Goal: Task Accomplishment & Management: Manage account settings

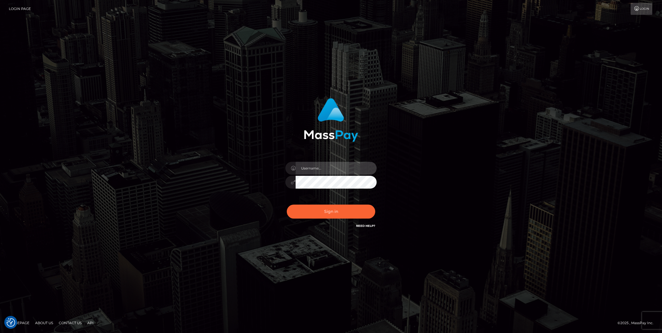
type input "Caroline-JPA"
click at [338, 211] on button "Sign in" at bounding box center [331, 212] width 88 height 14
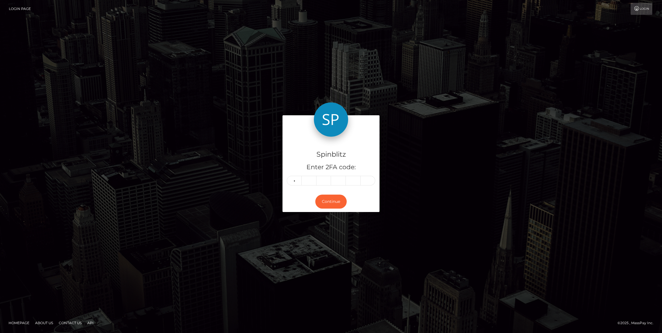
type input "8"
type input "5"
type input "9"
type input "5"
type input "3"
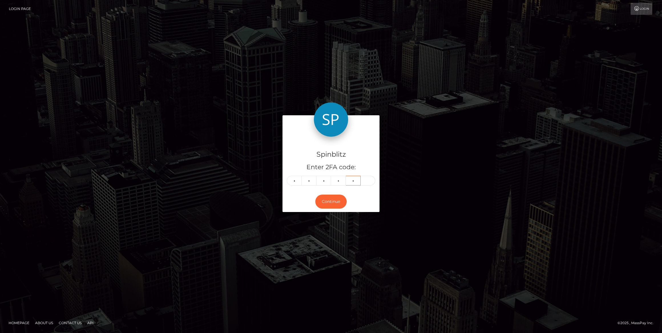
type input "4"
type input "9"
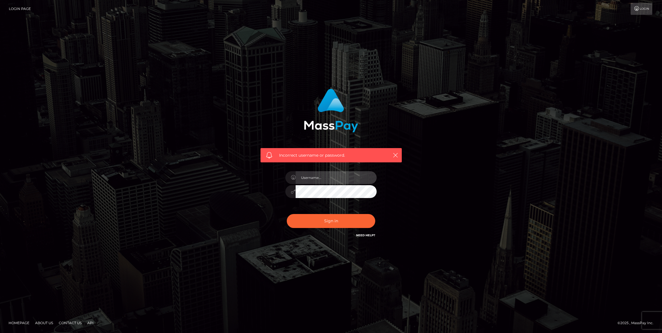
type input "[PERSON_NAME]-JPA"
click at [336, 219] on button "Sign in" at bounding box center [331, 221] width 88 height 14
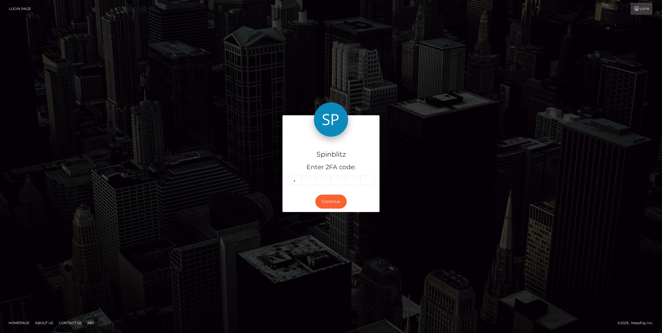
type input "5"
type input "9"
type input "5"
type input "3"
type input "4"
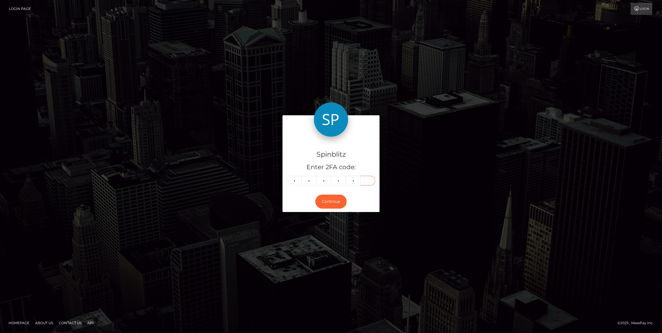
type input "9"
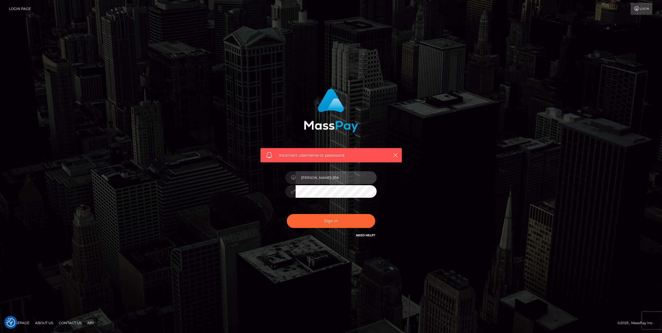
click at [339, 175] on input "Caroline-JPA" at bounding box center [336, 177] width 81 height 13
type input "[PERSON_NAME].Jackpota"
click at [336, 219] on button "Sign in" at bounding box center [331, 221] width 88 height 14
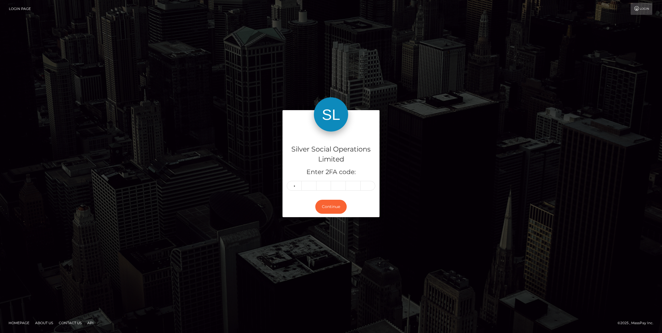
type input "3"
type input "6"
type input "7"
type input "3"
type input "8"
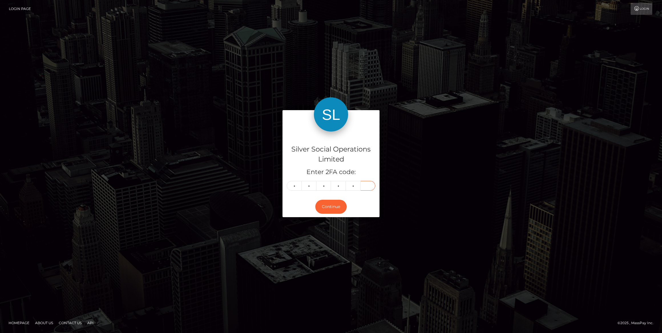
type input "0"
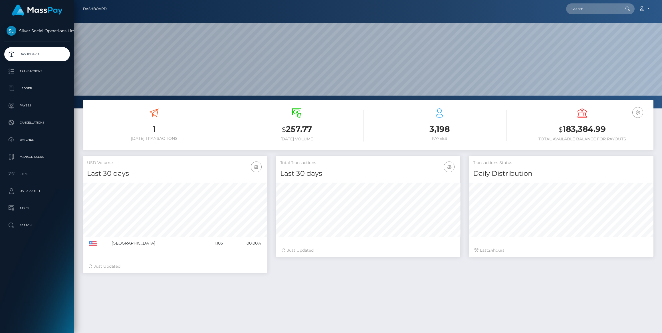
scroll to position [101, 185]
click at [37, 154] on p "Manage Users" at bounding box center [37, 157] width 61 height 9
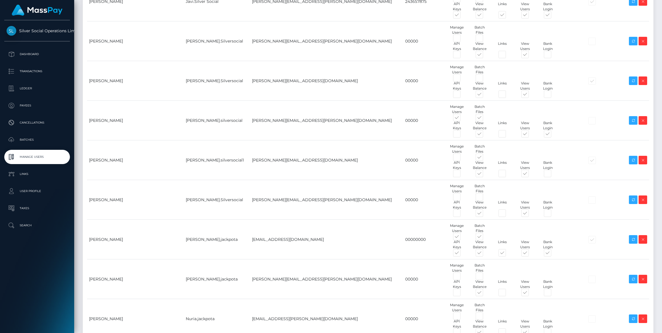
scroll to position [1708, 0]
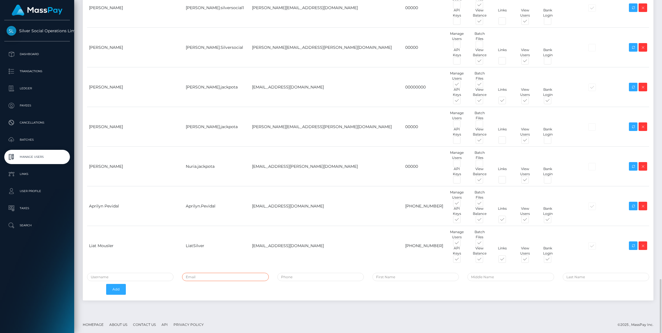
click at [213, 277] on input "email" at bounding box center [225, 277] width 86 height 8
type input "caroline.piper+spindoo@patrianna.com"
type input "gabriel borges"
click at [226, 276] on input "caroline.piper+spindoo@patrianna.com" at bounding box center [225, 277] width 86 height 8
type input "caroline.piper+@patrianna.com"
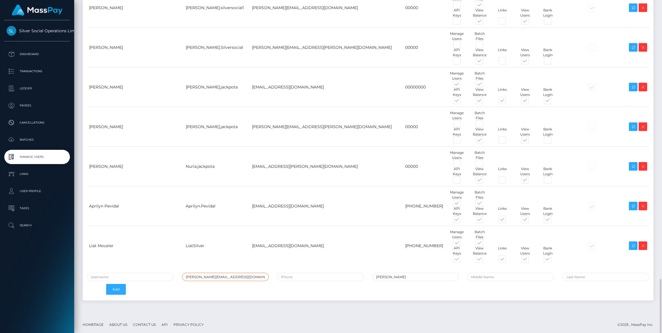
click at [228, 273] on input "caroline.piper+@patrianna.com" at bounding box center [225, 277] width 86 height 8
drag, startPoint x: 261, startPoint y: 274, endPoint x: 0, endPoint y: 217, distance: 266.9
click at [0, 221] on html "Silver Social Operations Limited Dashboard Transactions Ledger Payees Cancellat…" at bounding box center [331, 166] width 662 height 333
click at [236, 273] on input "email" at bounding box center [225, 277] width 86 height 8
type input "gabriel.borges@patrianna.com"
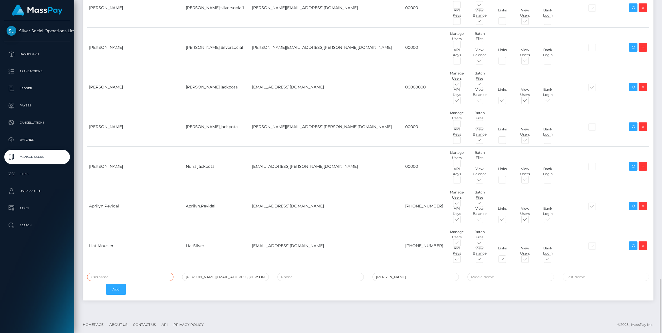
click at [137, 276] on input "text" at bounding box center [130, 277] width 86 height 8
type input "gabriel.jackpota"
click at [307, 273] on input "tel" at bounding box center [320, 277] width 86 height 8
type input "00000"
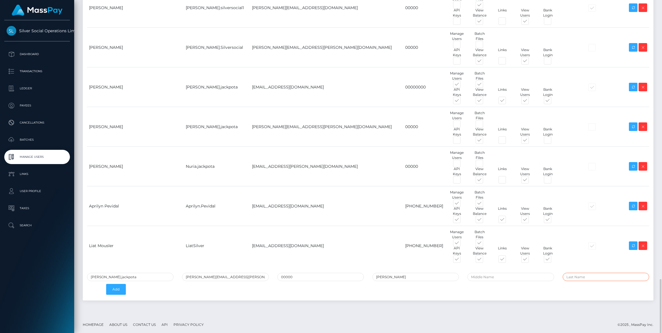
click at [585, 274] on input "text" at bounding box center [606, 277] width 86 height 8
type input "borges"
click at [121, 292] on button "Add" at bounding box center [116, 289] width 20 height 11
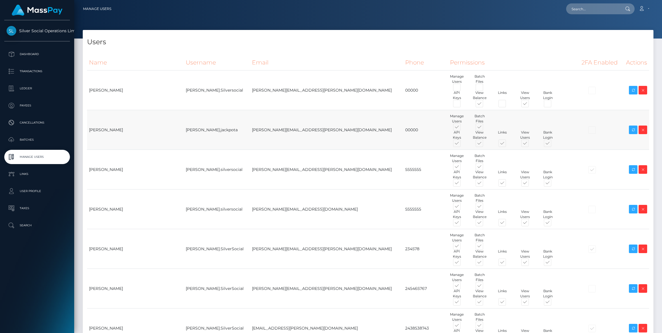
click at [484, 128] on span at bounding box center [484, 128] width 0 height 0
click at [484, 128] on input "checkbox" at bounding box center [486, 130] width 4 height 4
checkbox input "false"
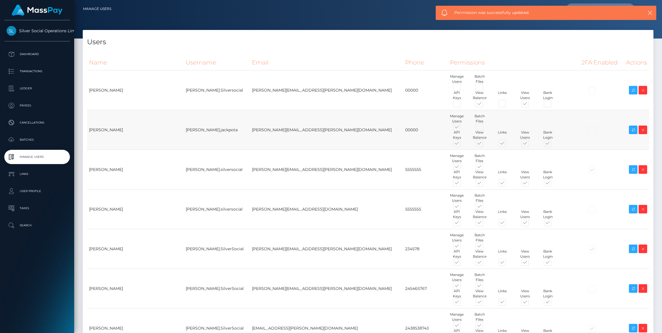
click at [462, 128] on span at bounding box center [462, 128] width 0 height 0
click at [462, 128] on input "checkbox" at bounding box center [464, 130] width 4 height 4
checkbox input "false"
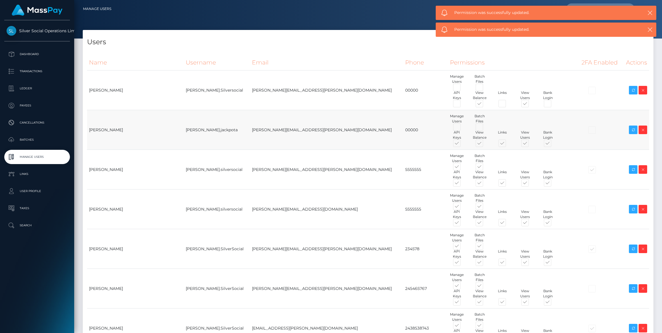
drag, startPoint x: 404, startPoint y: 141, endPoint x: 461, endPoint y: 140, distance: 57.6
click at [462, 144] on span at bounding box center [462, 144] width 0 height 0
click at [462, 144] on input "checkbox" at bounding box center [464, 146] width 4 height 4
checkbox input "false"
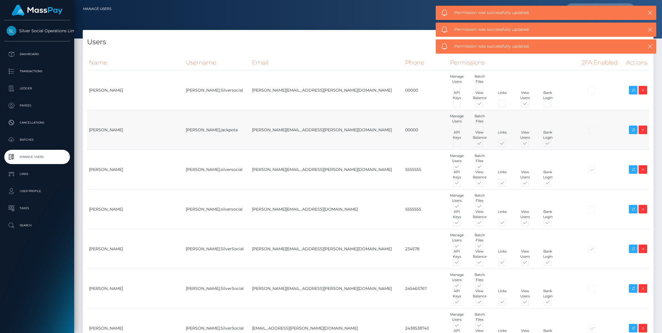
drag, startPoint x: 461, startPoint y: 140, endPoint x: 517, endPoint y: 144, distance: 56.4
click at [507, 144] on span at bounding box center [507, 144] width 0 height 0
click at [507, 144] on input "checkbox" at bounding box center [509, 146] width 4 height 4
checkbox input "false"
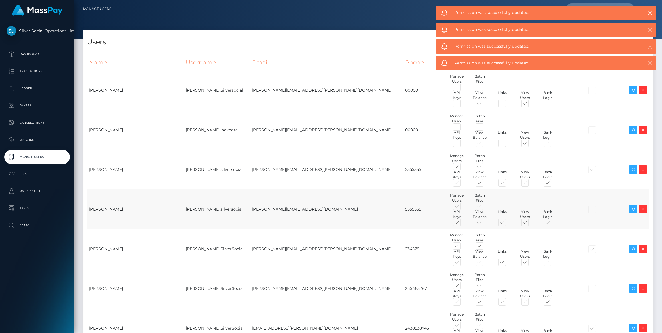
drag, startPoint x: 517, startPoint y: 144, endPoint x: 520, endPoint y: 222, distance: 77.9
click at [553, 144] on span at bounding box center [553, 144] width 0 height 0
click at [553, 144] on input "checkbox" at bounding box center [555, 146] width 4 height 4
checkbox input "false"
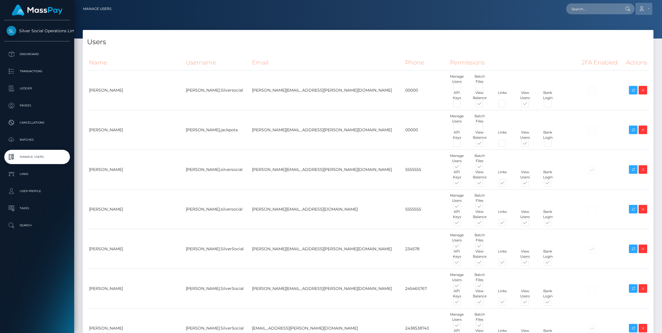
click at [645, 7] on link "Account" at bounding box center [643, 9] width 17 height 12
click at [627, 37] on link "Logout" at bounding box center [630, 36] width 46 height 11
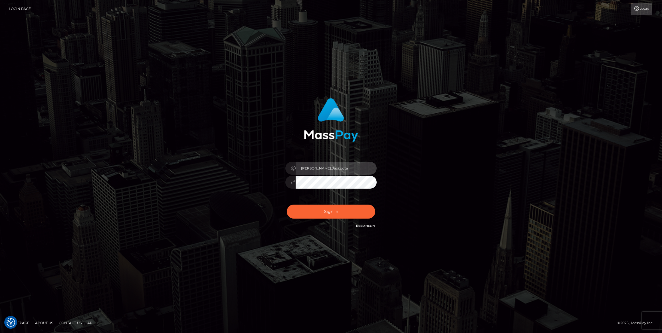
drag, startPoint x: 333, startPoint y: 161, endPoint x: 336, endPoint y: 167, distance: 6.6
click at [333, 162] on input "Caroline.Jackpota" at bounding box center [336, 168] width 81 height 13
type input "megabonanza.[PERSON_NAME]"
click at [357, 209] on button "Sign in" at bounding box center [331, 212] width 88 height 14
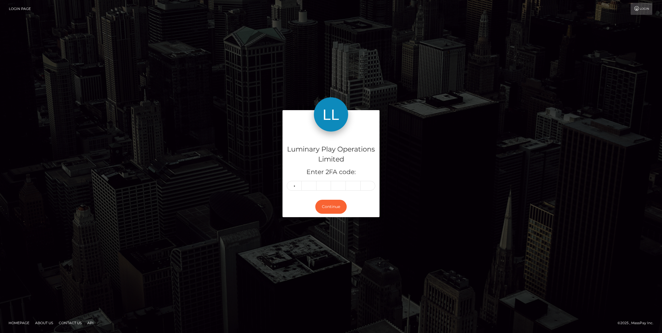
type input "7"
type input "6"
type input "2"
type input "3"
type input "4"
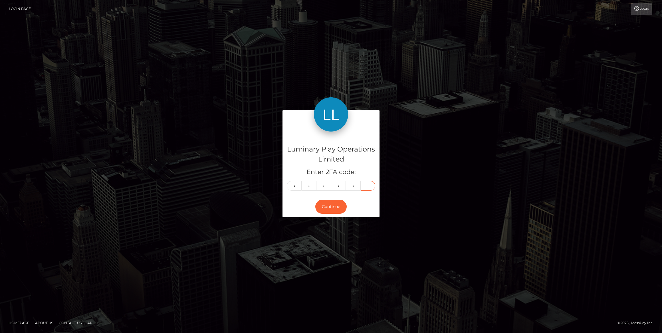
type input "0"
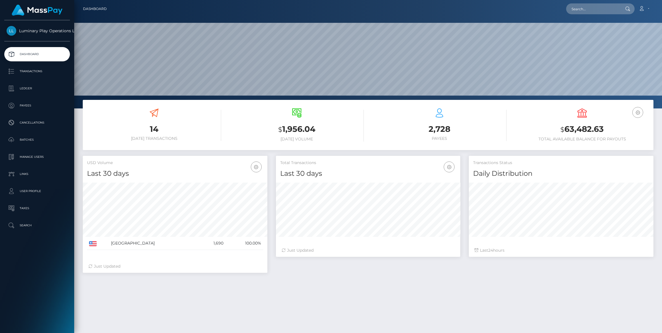
scroll to position [101, 185]
click at [34, 155] on p "Manage Users" at bounding box center [37, 157] width 61 height 9
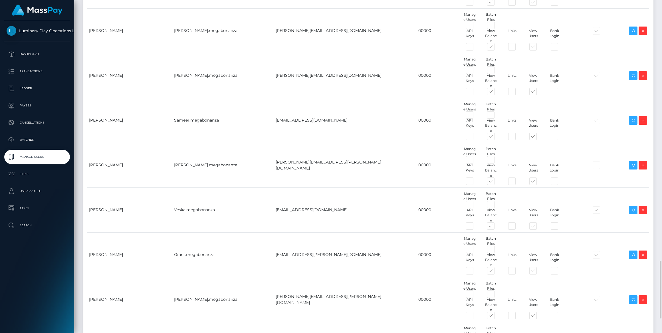
scroll to position [1589, 0]
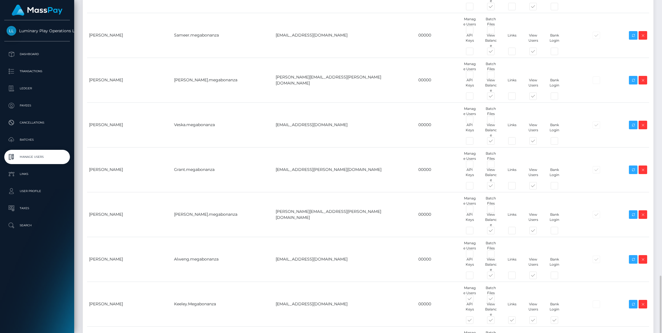
type input "[PERSON_NAME][EMAIL_ADDRESS][PERSON_NAME][DOMAIN_NAME]"
type input "gabriel borges"
type input "borges"
drag, startPoint x: 131, startPoint y: 279, endPoint x: 135, endPoint y: 281, distance: 4.6
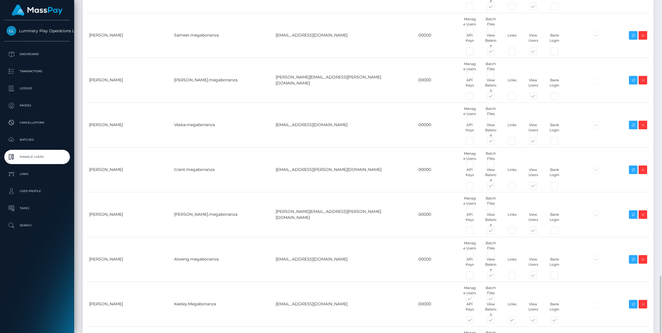
type input "gabriel.megabonanza"
type input "00000"
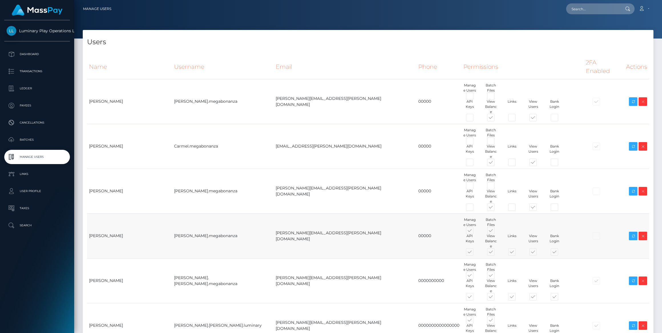
click at [475, 232] on span at bounding box center [475, 232] width 0 height 0
click at [475, 232] on input "checkbox" at bounding box center [477, 234] width 4 height 4
checkbox input "false"
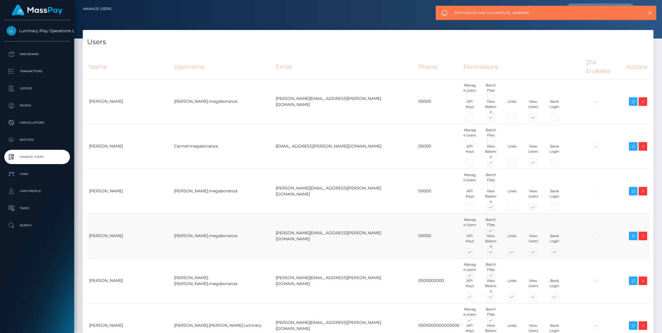
click at [496, 232] on span at bounding box center [496, 232] width 0 height 0
click at [496, 232] on input "checkbox" at bounding box center [498, 234] width 4 height 4
checkbox input "false"
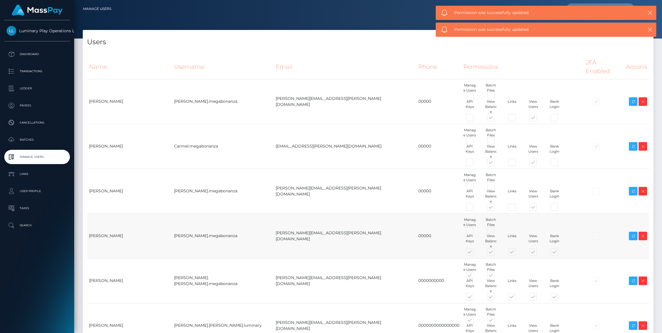
click at [475, 253] on span at bounding box center [475, 253] width 0 height 0
click at [475, 253] on input "checkbox" at bounding box center [477, 255] width 4 height 4
checkbox input "false"
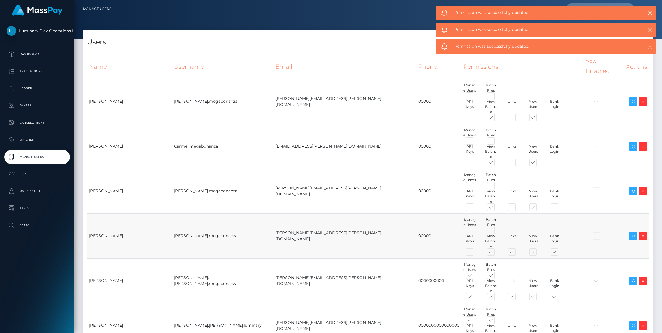
click at [517, 253] on span at bounding box center [517, 253] width 0 height 0
click at [517, 253] on input "checkbox" at bounding box center [519, 255] width 4 height 4
checkbox input "false"
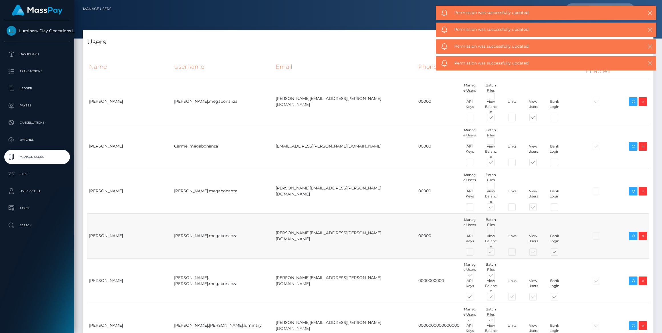
click at [559, 253] on span at bounding box center [559, 253] width 0 height 0
click at [559, 253] on input "checkbox" at bounding box center [561, 255] width 4 height 4
checkbox input "false"
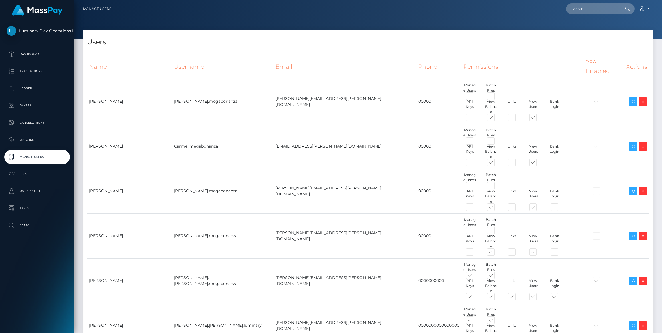
drag, startPoint x: 646, startPoint y: 6, endPoint x: 645, endPoint y: 20, distance: 14.3
click at [646, 6] on link "Account" at bounding box center [643, 9] width 17 height 12
click at [622, 37] on link "Logout" at bounding box center [630, 36] width 46 height 11
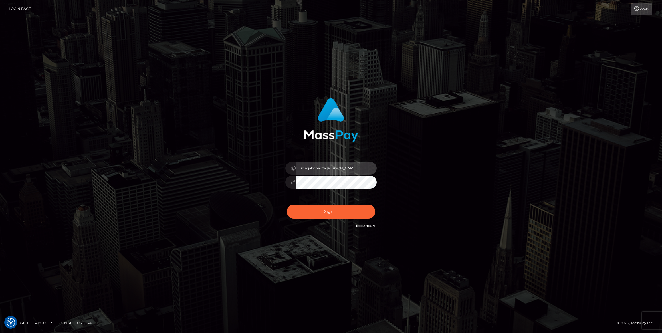
click at [355, 167] on input "megabonanza.[PERSON_NAME]" at bounding box center [336, 168] width 81 height 13
type input "[PERSON_NAME]"
drag, startPoint x: 331, startPoint y: 213, endPoint x: 333, endPoint y: 211, distance: 3.0
click at [331, 213] on button "Sign in" at bounding box center [331, 212] width 88 height 14
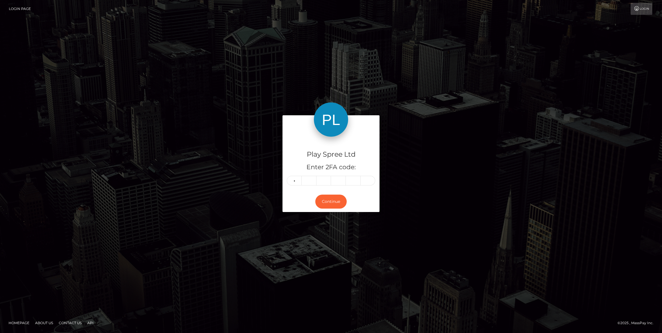
type input "9"
type input "4"
type input "8"
type input "0"
type input "4"
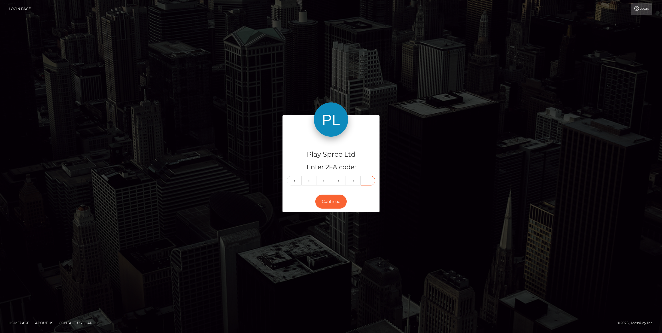
type input "5"
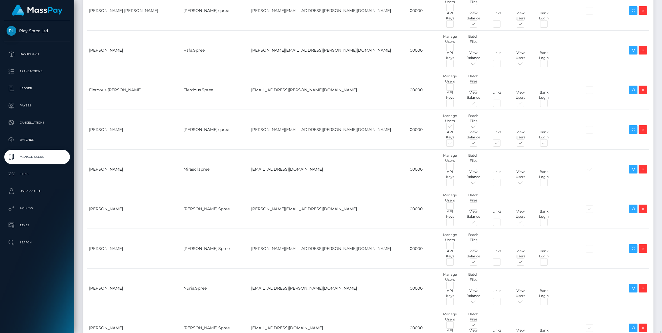
scroll to position [2144, 0]
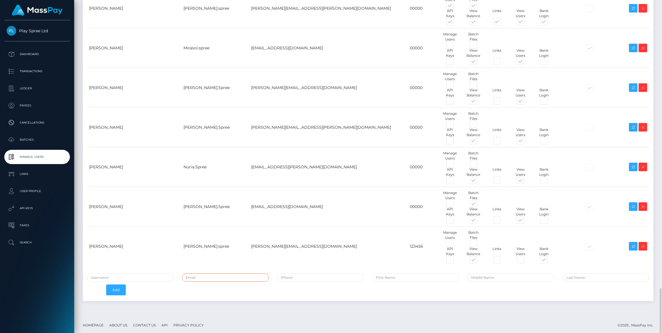
click at [231, 275] on input "email" at bounding box center [225, 277] width 86 height 8
type input "[PERSON_NAME][EMAIL_ADDRESS][PERSON_NAME][DOMAIN_NAME]"
type input "00000"
type input "gabriel borges"
type input "borges"
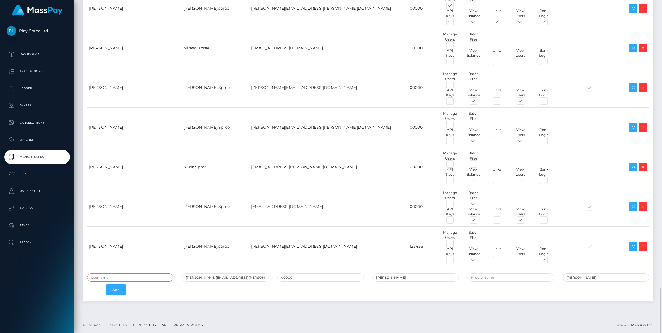
click at [106, 276] on input "text" at bounding box center [130, 277] width 86 height 8
type input "gabriel.spree"
click at [114, 284] on button "Add" at bounding box center [116, 289] width 20 height 11
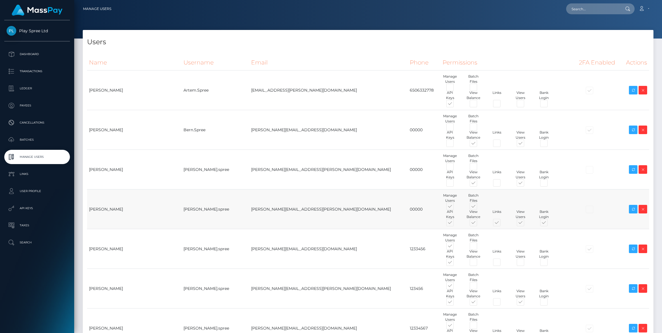
click at [455, 207] on span at bounding box center [455, 207] width 0 height 0
click at [455, 207] on input "checkbox" at bounding box center [457, 209] width 4 height 4
checkbox input "false"
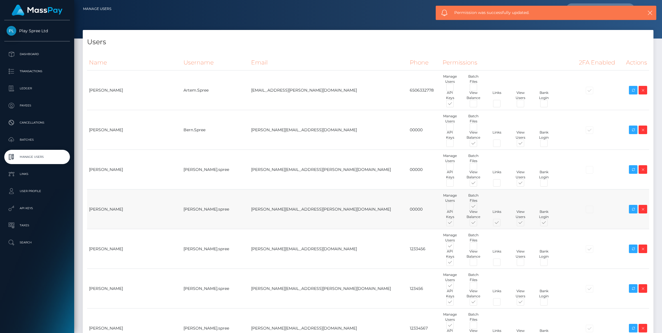
click at [478, 207] on span at bounding box center [478, 207] width 0 height 0
click at [478, 207] on input "checkbox" at bounding box center [480, 209] width 4 height 4
checkbox input "false"
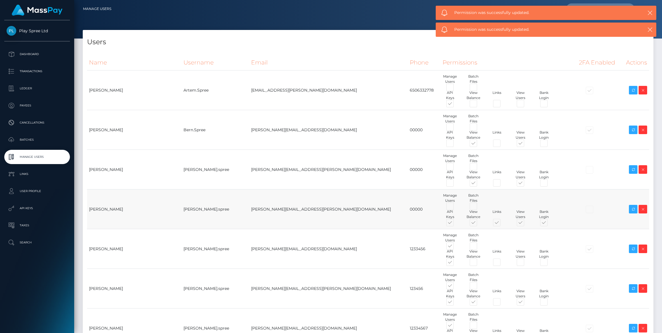
click at [455, 224] on span at bounding box center [455, 224] width 0 height 0
click at [455, 224] on input "checkbox" at bounding box center [457, 226] width 4 height 4
checkbox input "false"
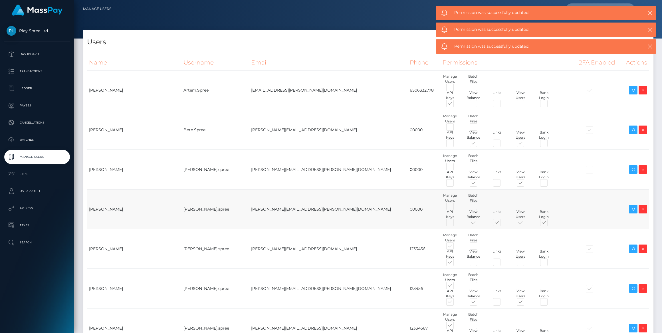
click at [502, 224] on span at bounding box center [502, 224] width 0 height 0
click at [502, 224] on input "checkbox" at bounding box center [504, 226] width 4 height 4
checkbox input "false"
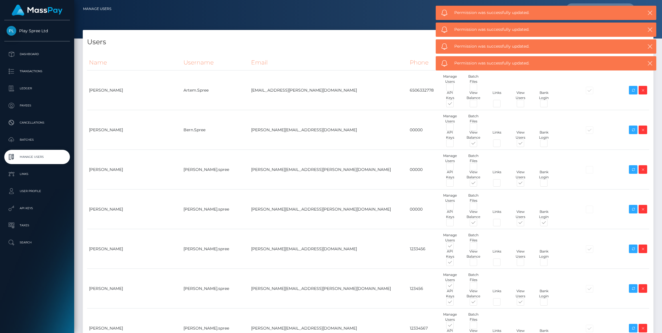
drag, startPoint x: 512, startPoint y: 220, endPoint x: 653, endPoint y: 288, distance: 156.9
click at [549, 224] on span at bounding box center [549, 224] width 0 height 0
click at [549, 224] on input "checkbox" at bounding box center [551, 226] width 4 height 4
checkbox input "false"
click at [399, 15] on nav "Manage Users Loading... Loading... Account Logout" at bounding box center [368, 9] width 588 height 18
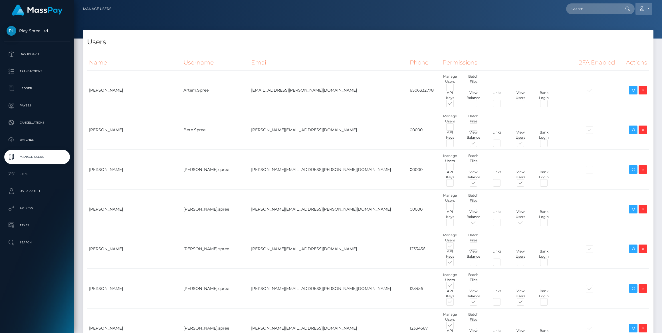
click at [648, 8] on link "Account" at bounding box center [643, 9] width 17 height 12
click at [624, 41] on link "Logout" at bounding box center [630, 36] width 46 height 11
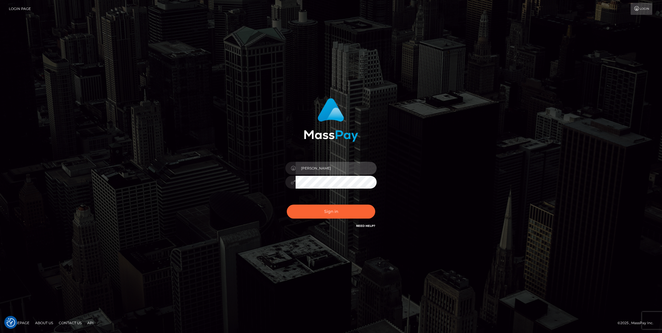
click at [329, 170] on input "Caroline-spree" at bounding box center [336, 168] width 81 height 13
type input "caroline.ace"
click at [323, 213] on button "Sign in" at bounding box center [331, 212] width 88 height 14
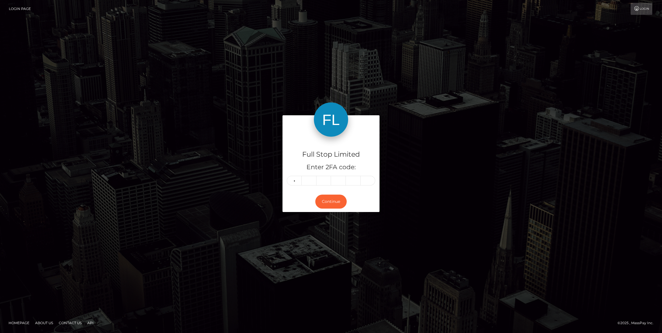
type input "5"
type input "2"
type input "8"
type input "9"
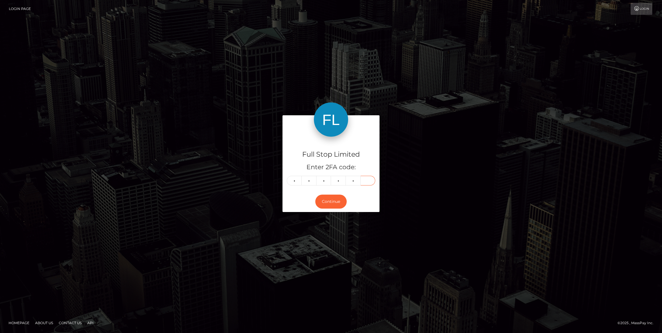
type input "6"
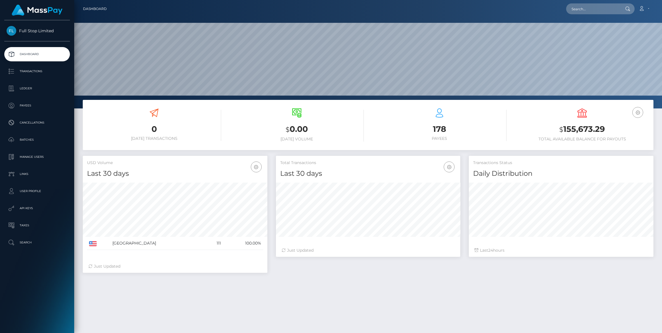
scroll to position [101, 185]
drag, startPoint x: 34, startPoint y: 155, endPoint x: 59, endPoint y: 159, distance: 25.8
click at [34, 155] on p "Manage Users" at bounding box center [37, 157] width 61 height 9
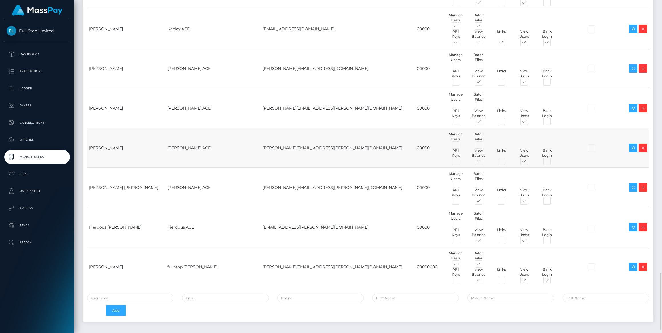
scroll to position [1629, 0]
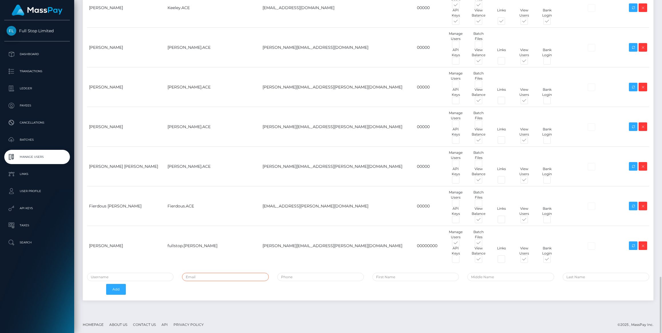
click at [194, 273] on input "email" at bounding box center [225, 277] width 86 height 8
type input "[PERSON_NAME][EMAIL_ADDRESS][PERSON_NAME][DOMAIN_NAME]"
type input "00000"
type input "gabriel borges"
type input "borges"
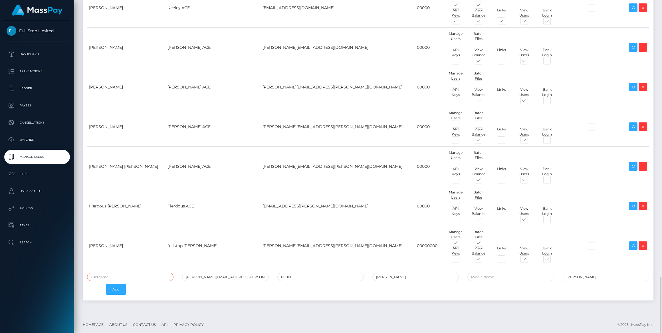
drag, startPoint x: 153, startPoint y: 271, endPoint x: 154, endPoint y: 276, distance: 4.6
click at [153, 273] on input "text" at bounding box center [130, 277] width 86 height 8
type input "[PERSON_NAME].ace"
click at [127, 288] on div "Add" at bounding box center [107, 289] width 48 height 17
click at [113, 293] on button "Add" at bounding box center [116, 289] width 20 height 11
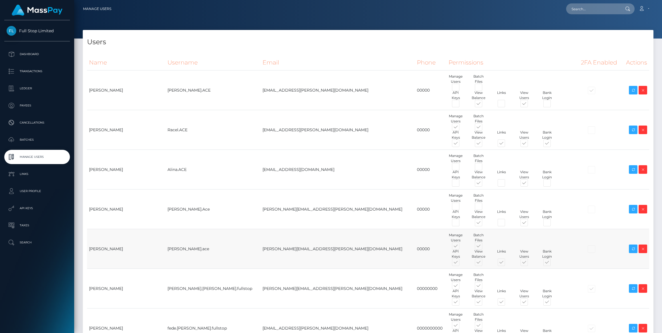
click at [461, 247] on span at bounding box center [461, 247] width 0 height 0
click at [461, 247] on input "checkbox" at bounding box center [463, 249] width 4 height 4
checkbox input "false"
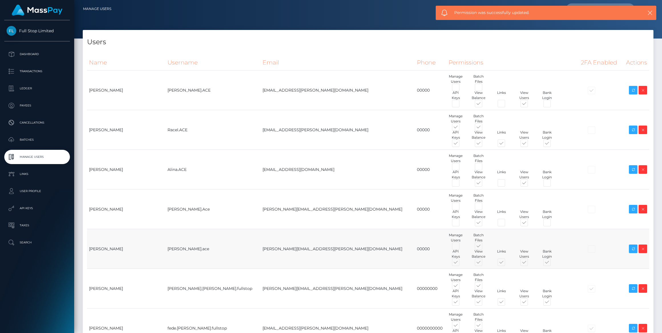
click at [467, 242] on div "Batch Files" at bounding box center [478, 238] width 23 height 10
click at [461, 263] on span at bounding box center [461, 263] width 0 height 0
click at [461, 263] on input "checkbox" at bounding box center [463, 265] width 4 height 4
checkbox input "false"
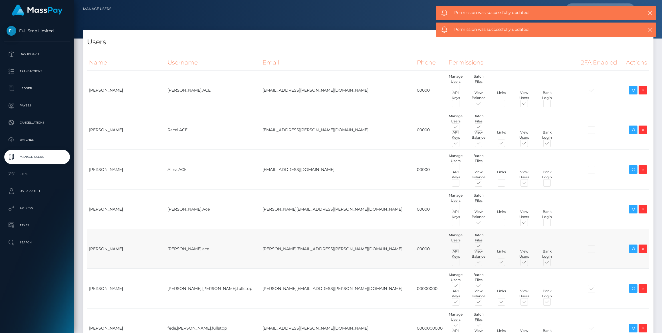
click at [484, 247] on span at bounding box center [484, 247] width 0 height 0
click at [484, 247] on input "checkbox" at bounding box center [486, 249] width 4 height 4
checkbox input "false"
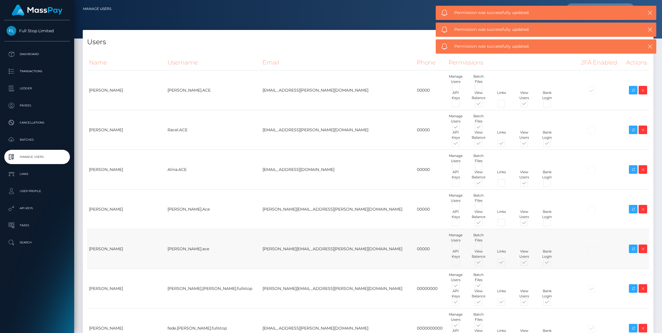
click at [506, 263] on span at bounding box center [506, 263] width 0 height 0
click at [506, 263] on input "checkbox" at bounding box center [508, 265] width 4 height 4
checkbox input "false"
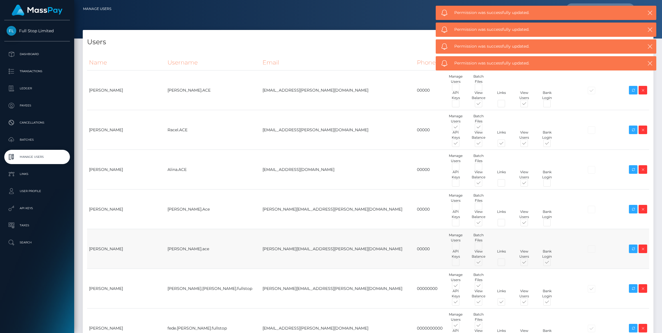
click at [552, 263] on span at bounding box center [552, 263] width 0 height 0
click at [552, 263] on input "checkbox" at bounding box center [554, 265] width 4 height 4
checkbox input "false"
